Goal: Navigation & Orientation: Understand site structure

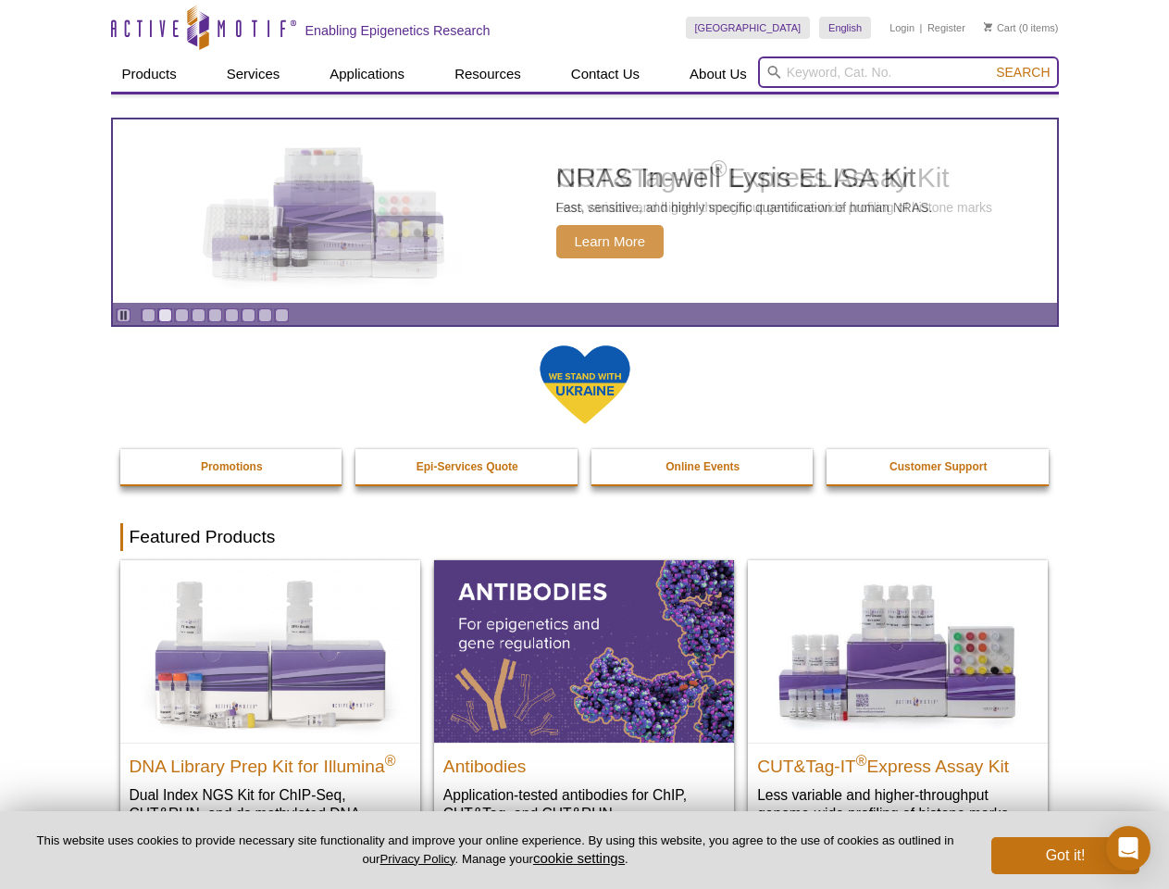
click at [908, 72] on input "search" at bounding box center [908, 71] width 301 height 31
click at [1023, 72] on span "Search" at bounding box center [1023, 72] width 54 height 15
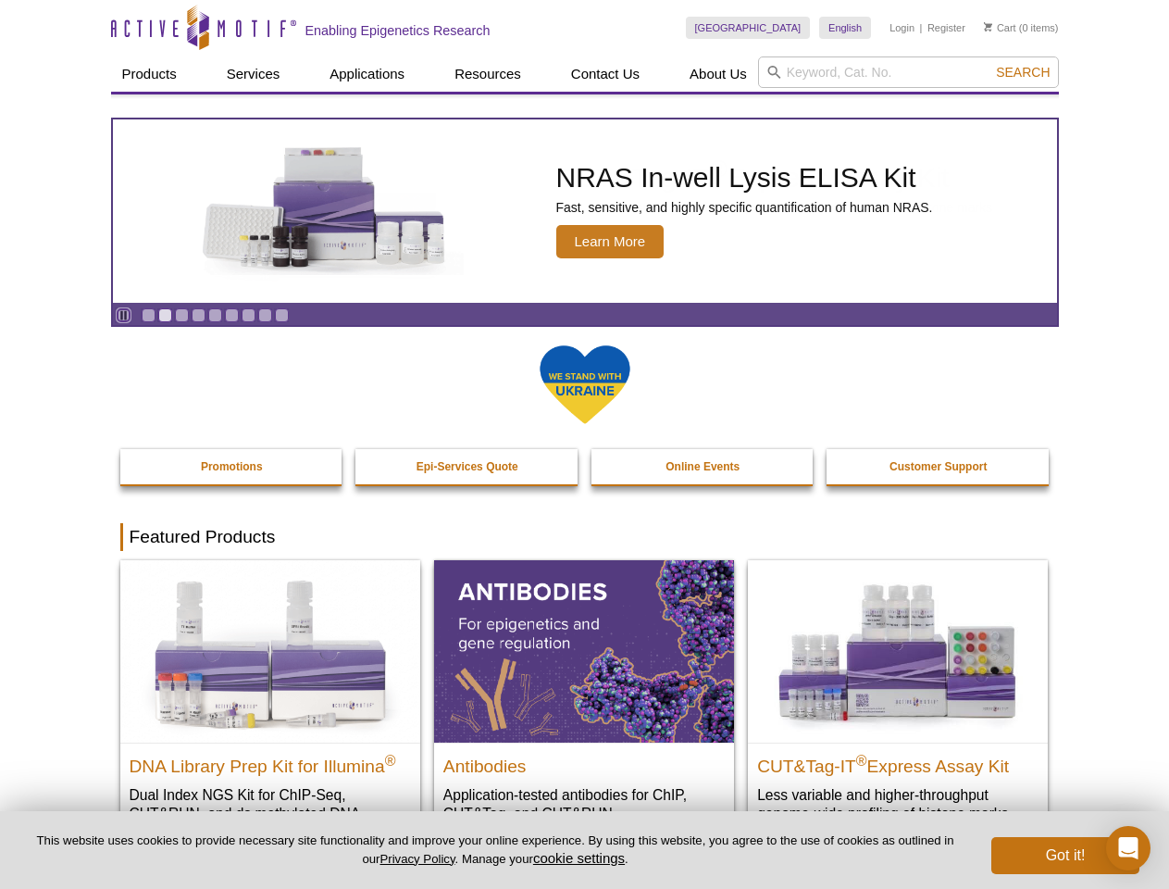
click at [123, 315] on icon "Pause" at bounding box center [124, 315] width 12 height 12
click at [148, 315] on link "Go to slide 1" at bounding box center [149, 315] width 14 height 14
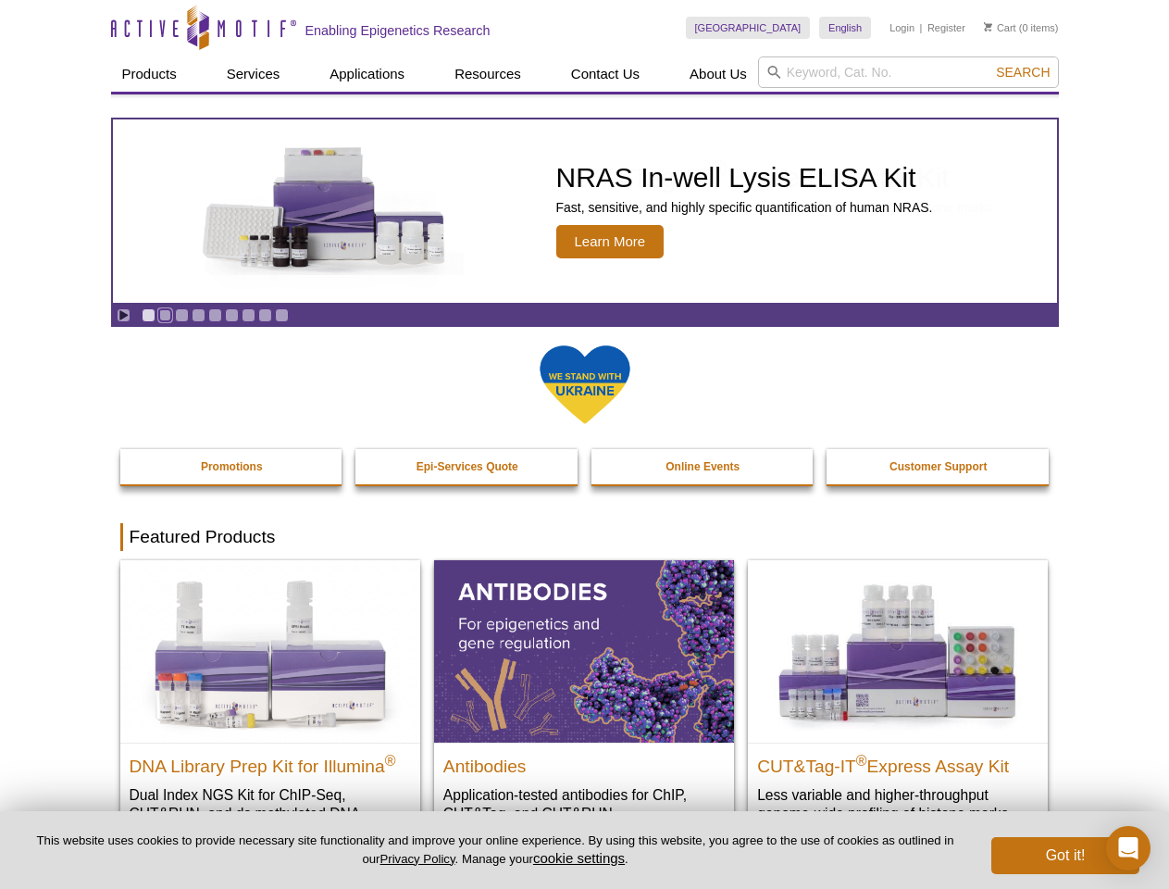
click at [165, 315] on link "Go to slide 2" at bounding box center [165, 315] width 14 height 14
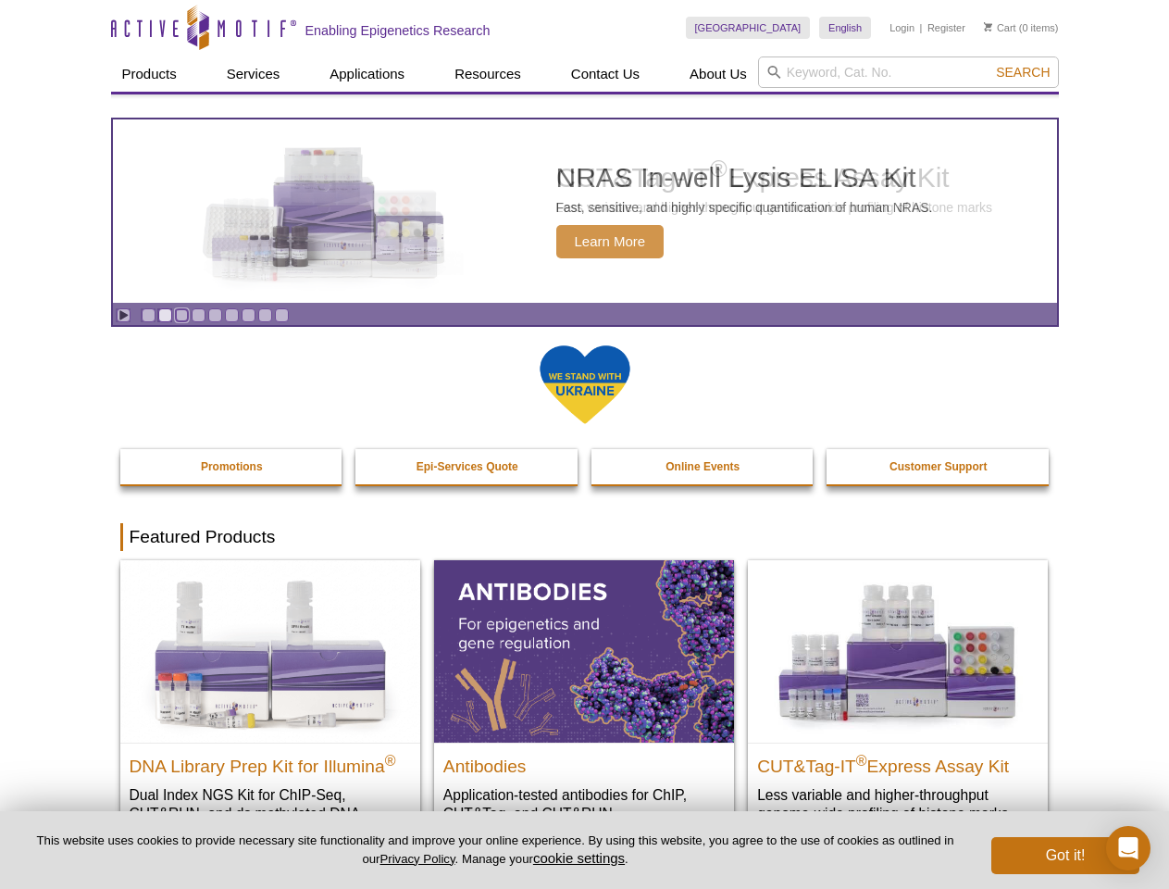
click at [181, 315] on link "Go to slide 3" at bounding box center [182, 315] width 14 height 14
click at [198, 315] on link "Go to slide 4" at bounding box center [199, 315] width 14 height 14
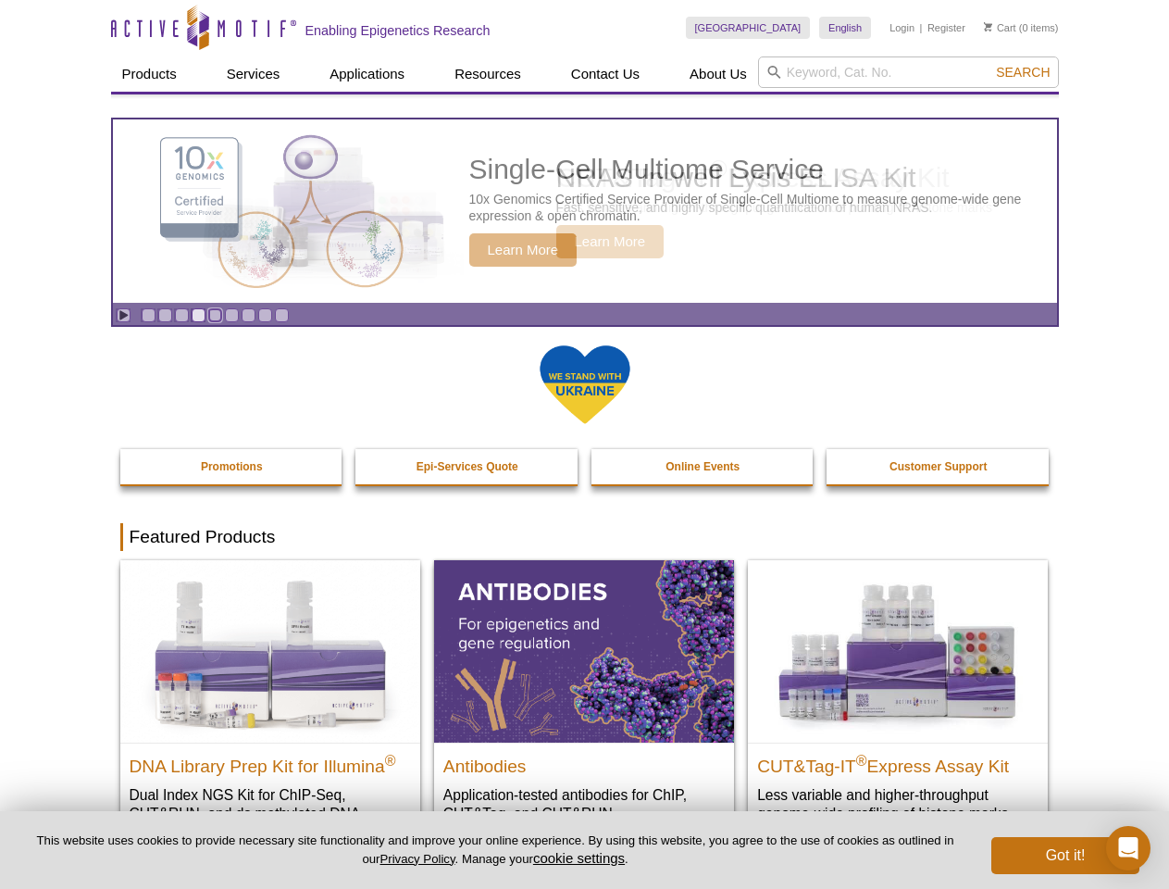
click at [215, 315] on link "Go to slide 5" at bounding box center [215, 315] width 14 height 14
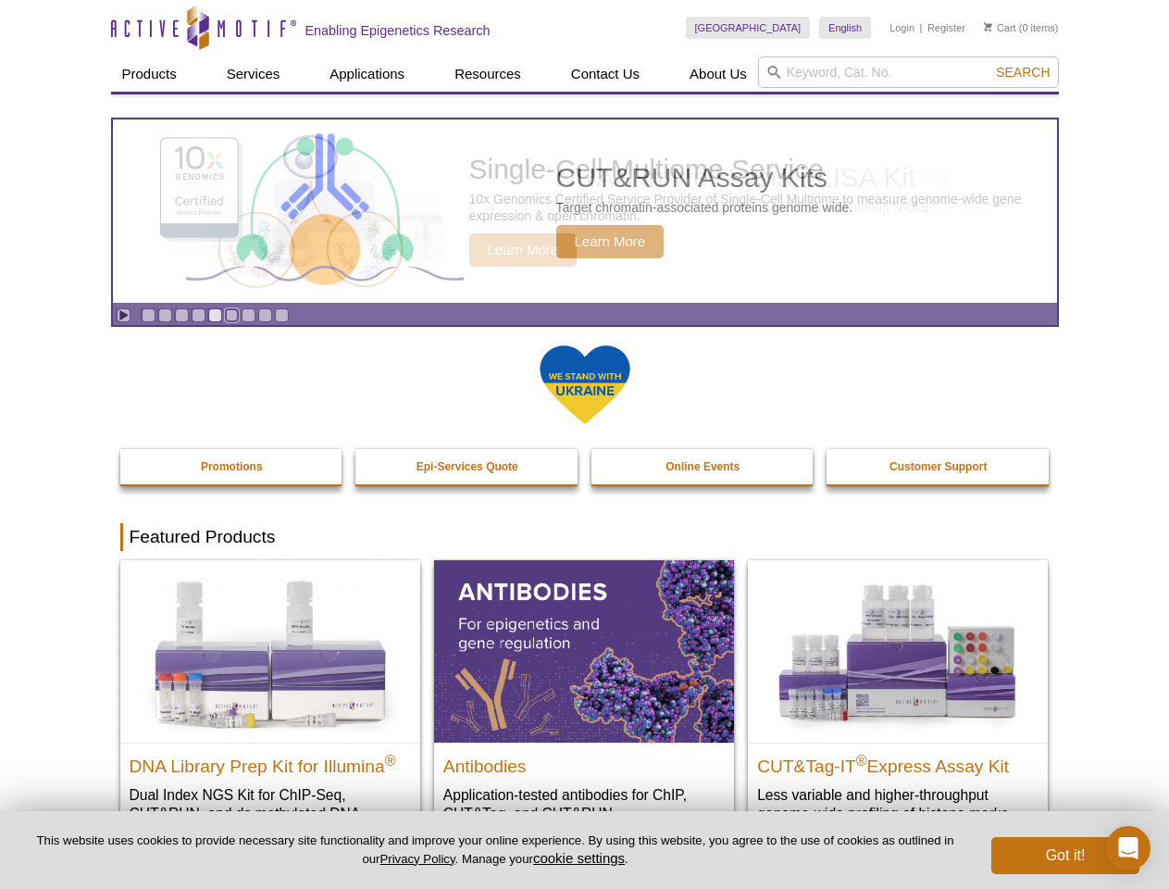
click at [231, 315] on link "Go to slide 6" at bounding box center [232, 315] width 14 height 14
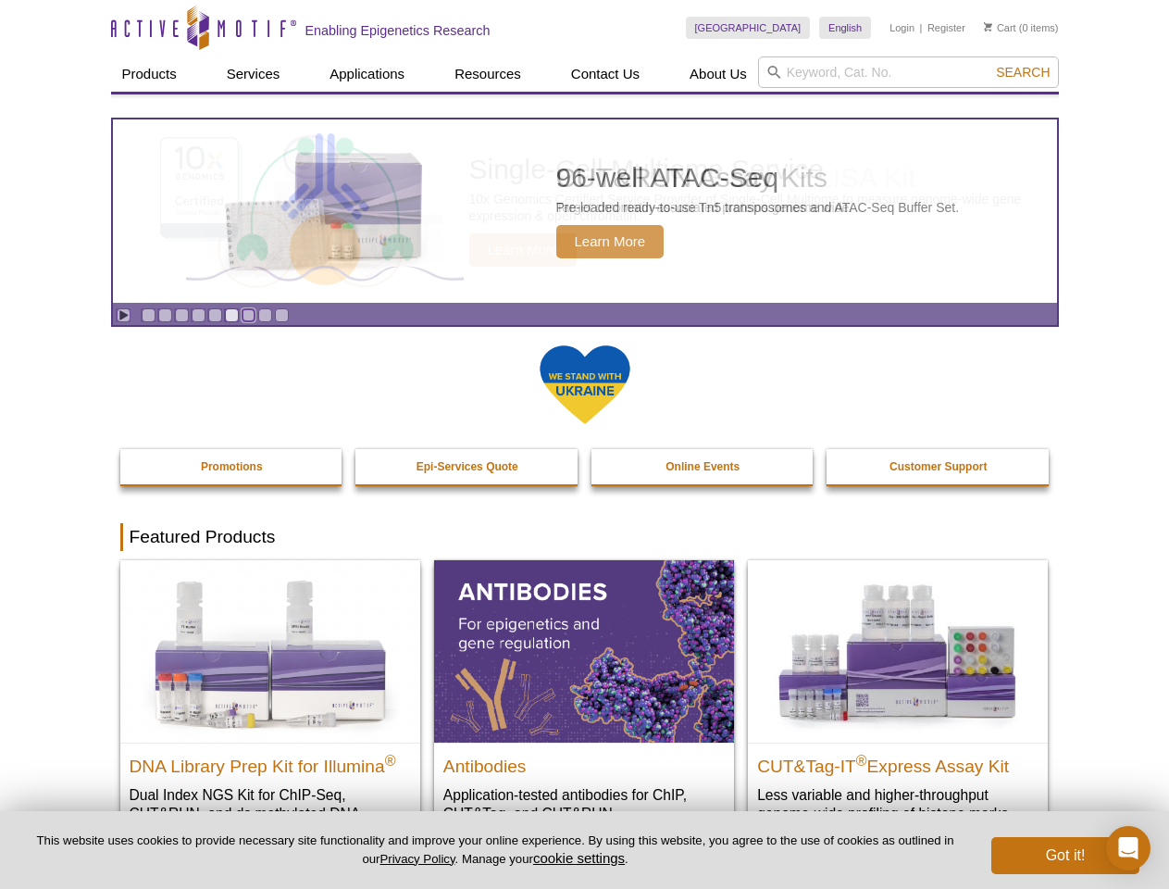
click at [248, 315] on link "Go to slide 7" at bounding box center [249, 315] width 14 height 14
